Goal: Transaction & Acquisition: Download file/media

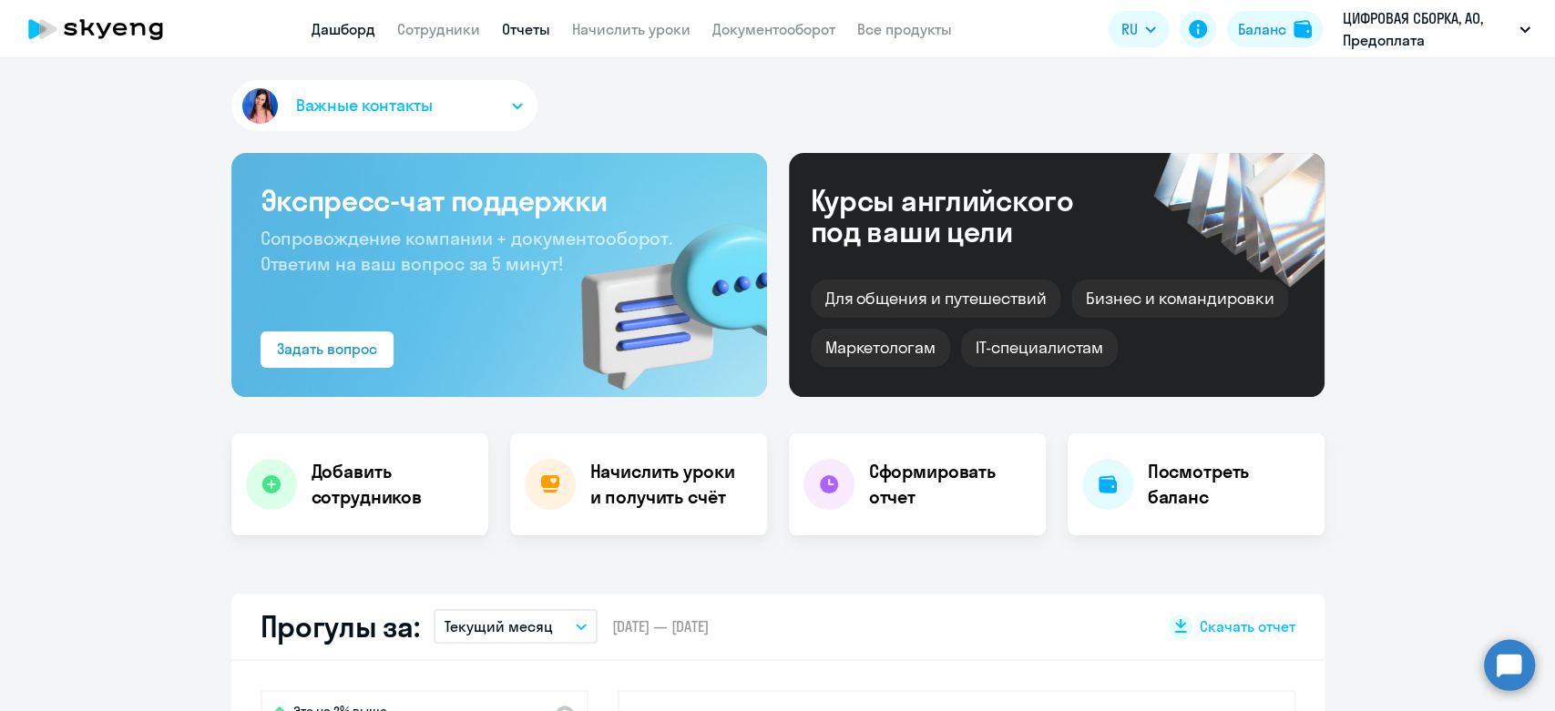
click at [527, 33] on link "Отчеты" at bounding box center [526, 29] width 48 height 18
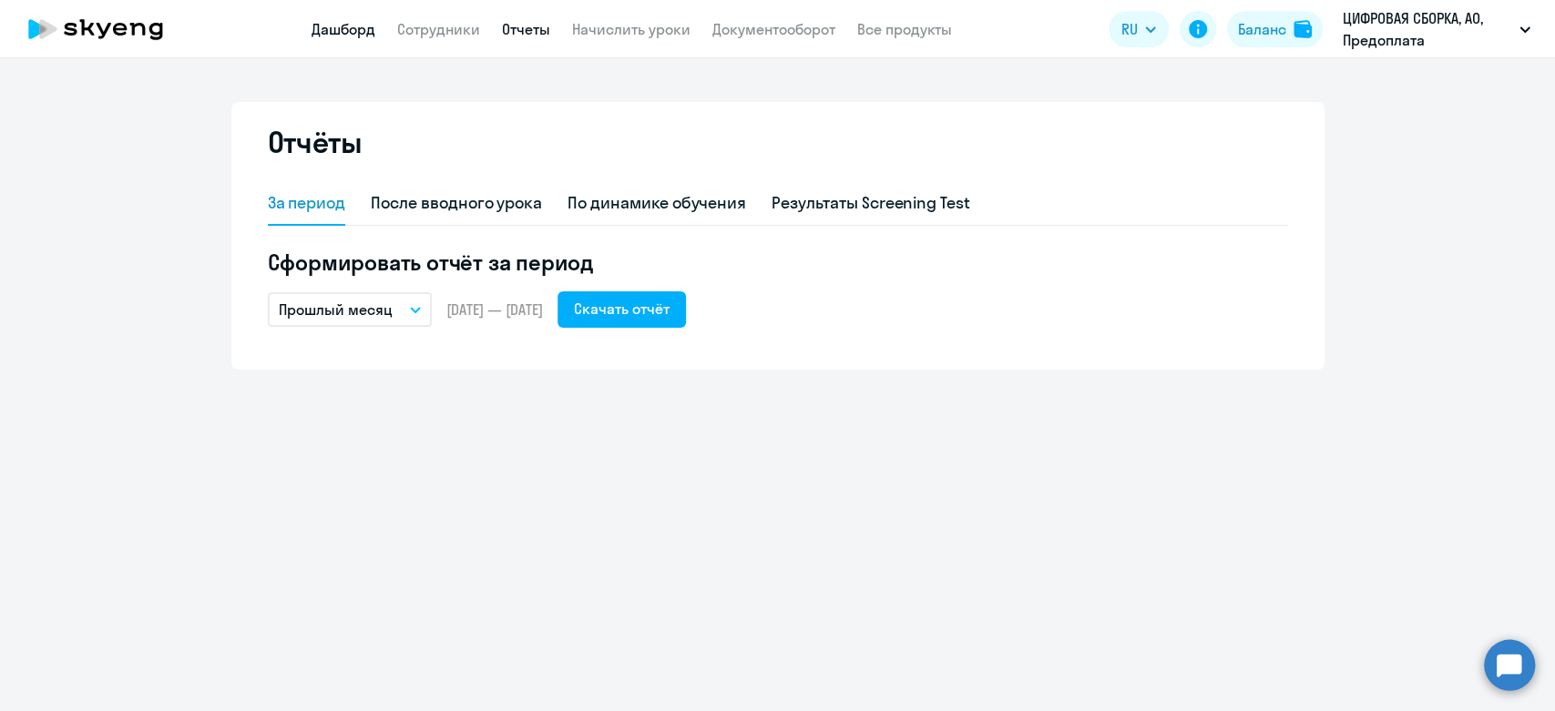
click at [355, 32] on link "Дашборд" at bounding box center [343, 29] width 64 height 18
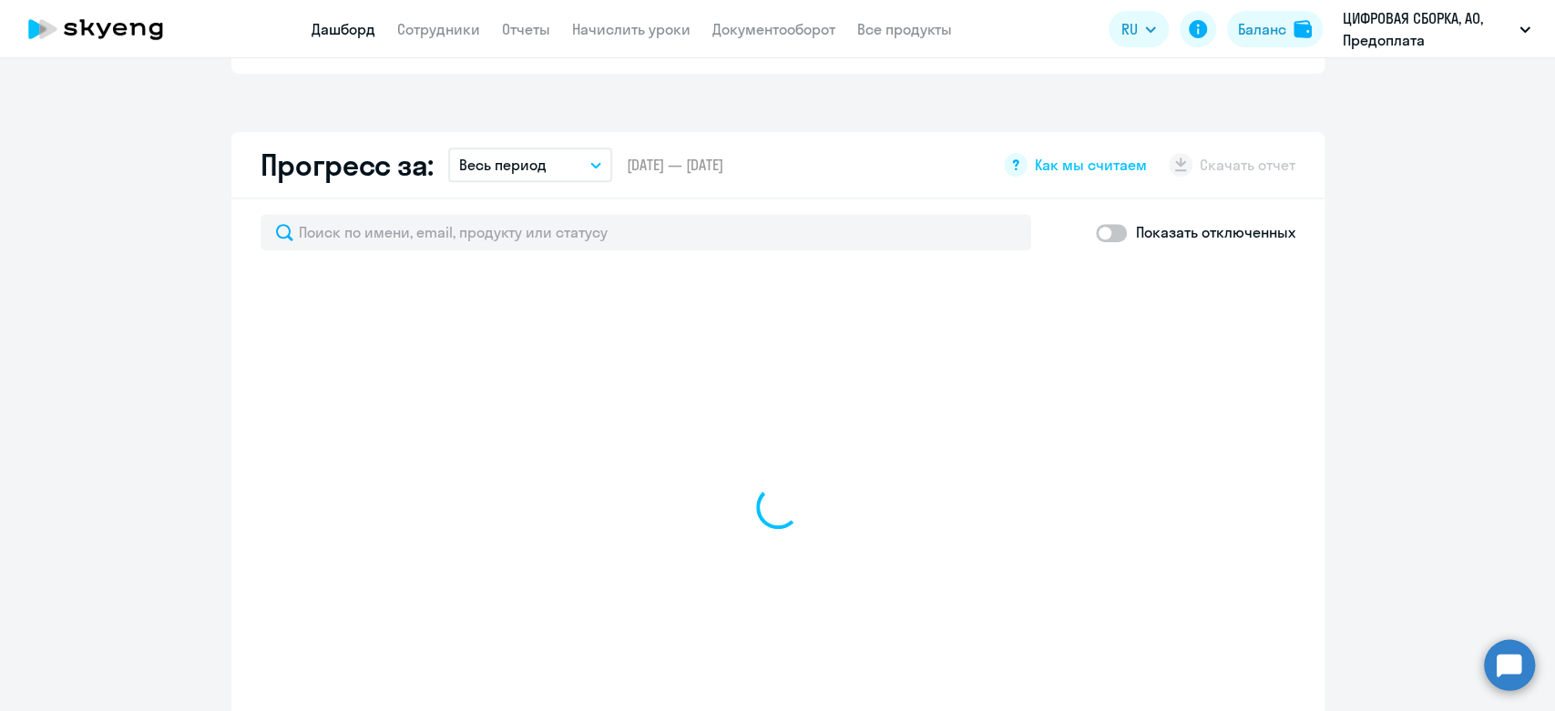
scroll to position [1012, 0]
click at [522, 150] on p "Весь период" at bounding box center [502, 161] width 87 height 22
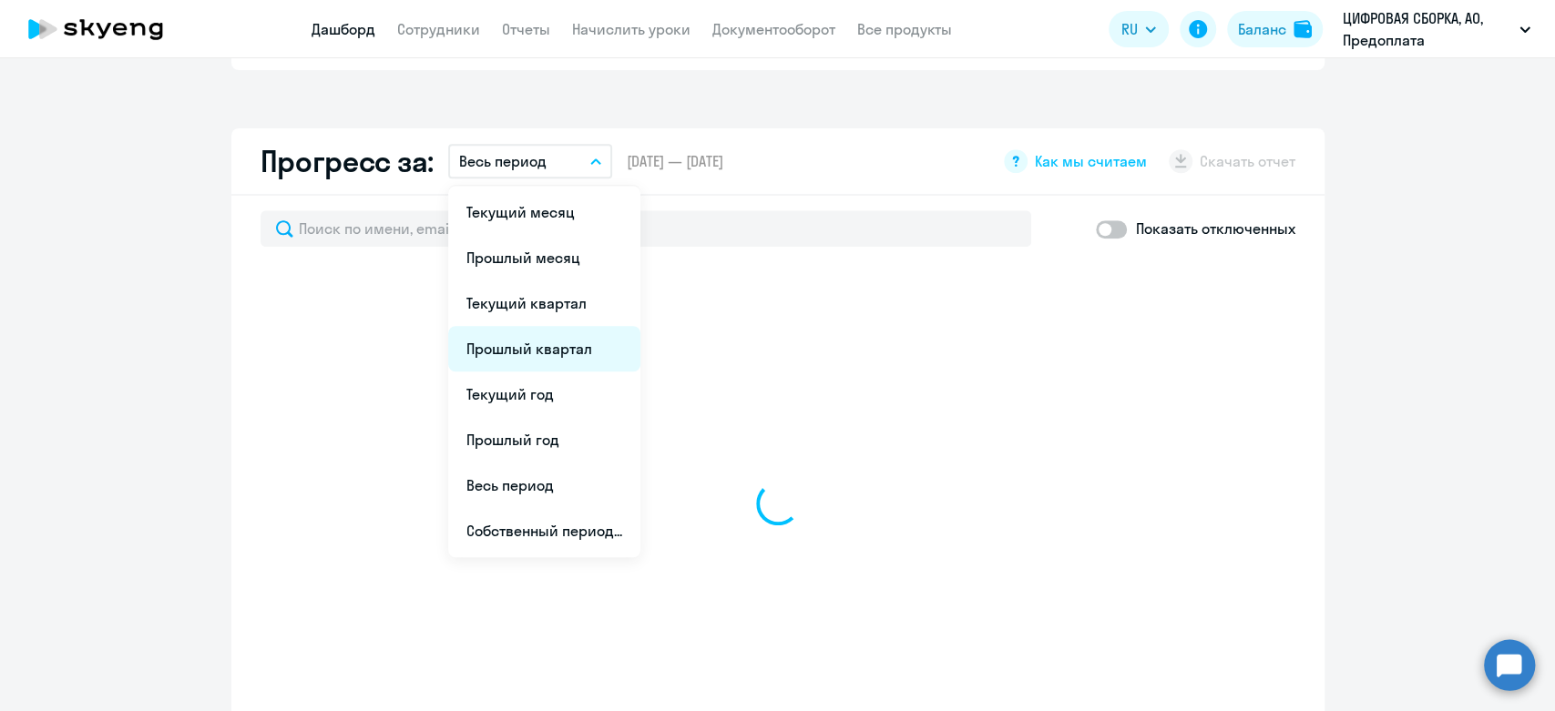
click at [526, 332] on li "Прошлый квартал" at bounding box center [544, 349] width 192 height 46
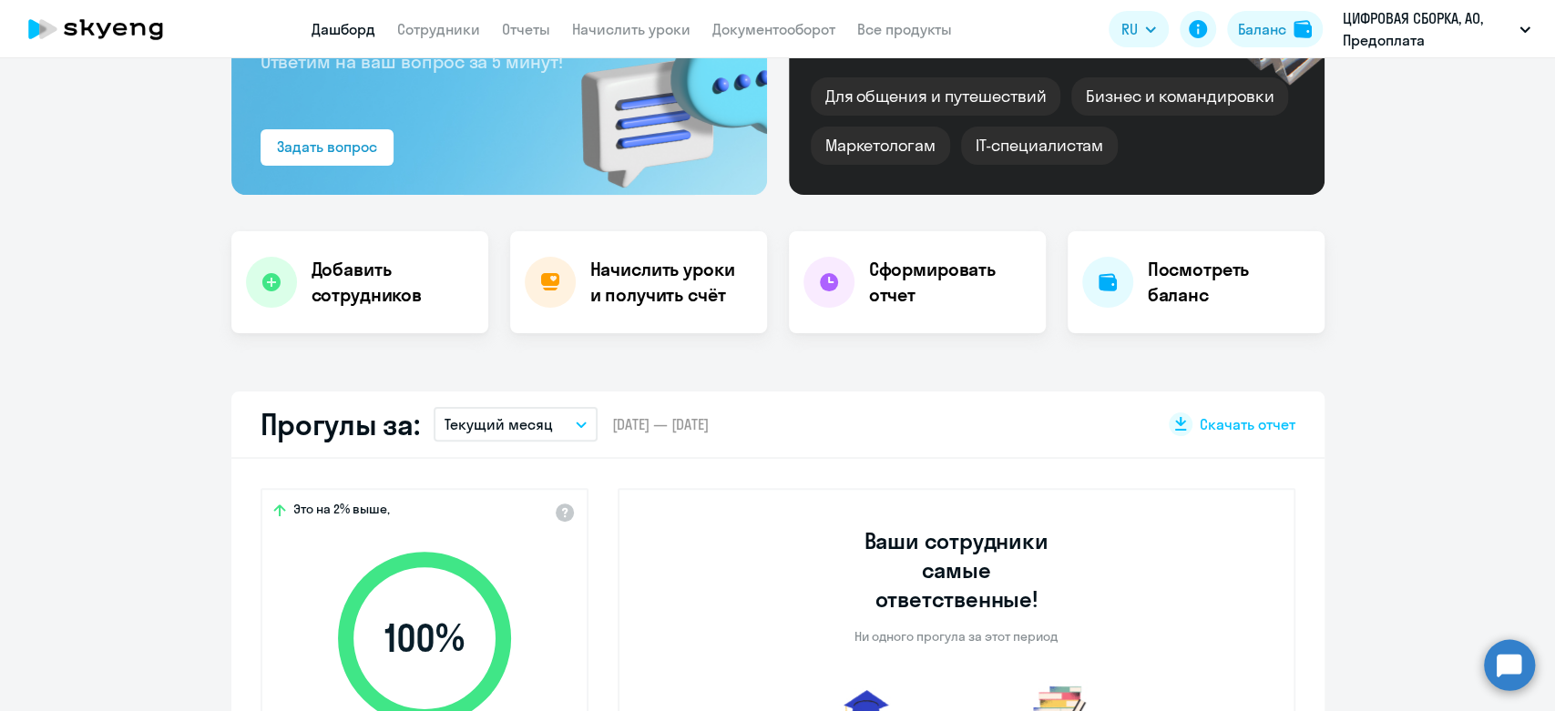
scroll to position [0, 0]
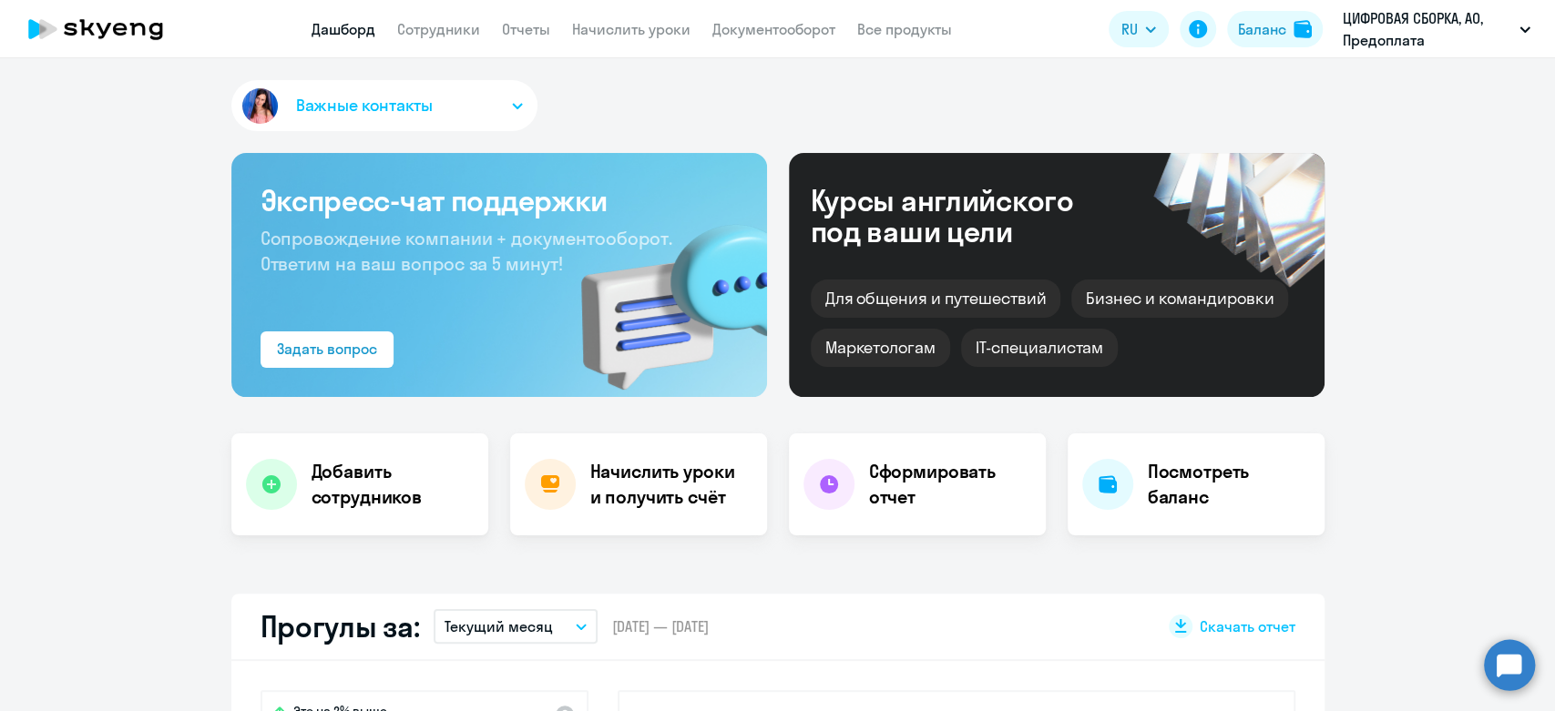
click at [550, 26] on nav "Дашборд Сотрудники Отчеты Начислить уроки Документооборот Все продукты" at bounding box center [631, 29] width 640 height 23
click at [537, 27] on link "Отчеты" at bounding box center [526, 29] width 48 height 18
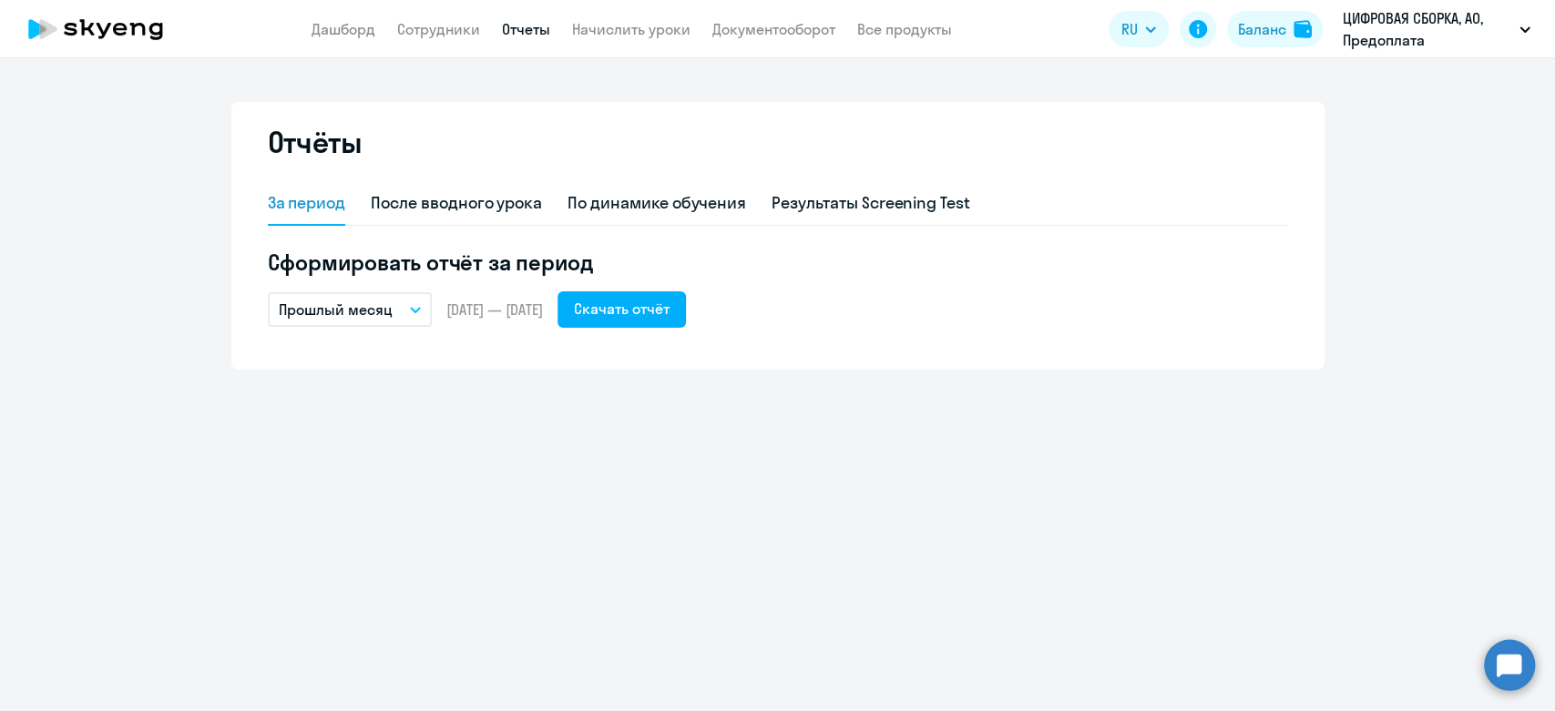
click at [383, 308] on p "Прошлый месяц" at bounding box center [336, 310] width 114 height 22
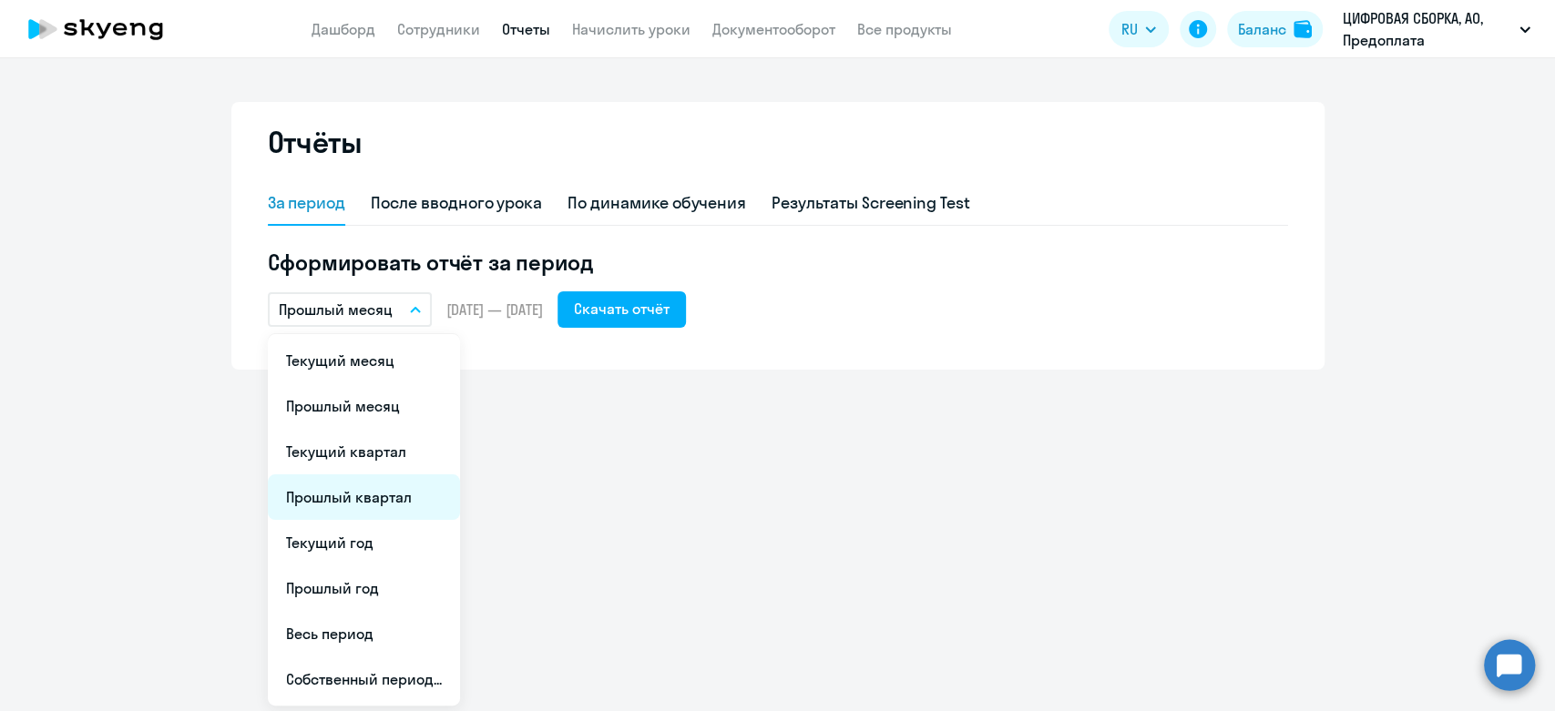
click at [358, 500] on li "Прошлый квартал" at bounding box center [364, 498] width 192 height 46
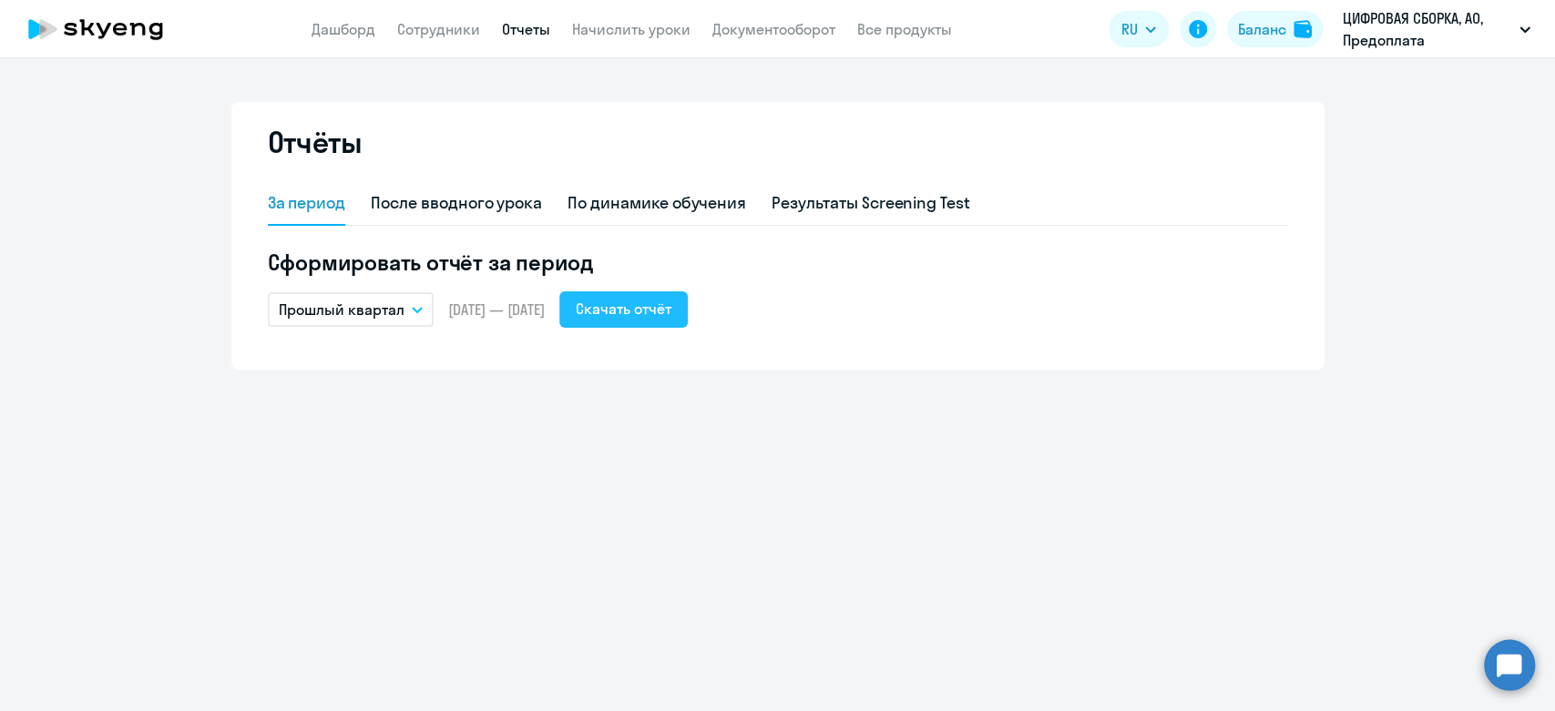
click at [638, 306] on div "Скачать отчёт" at bounding box center [624, 309] width 96 height 22
